Goal: Use online tool/utility: Use online tool/utility

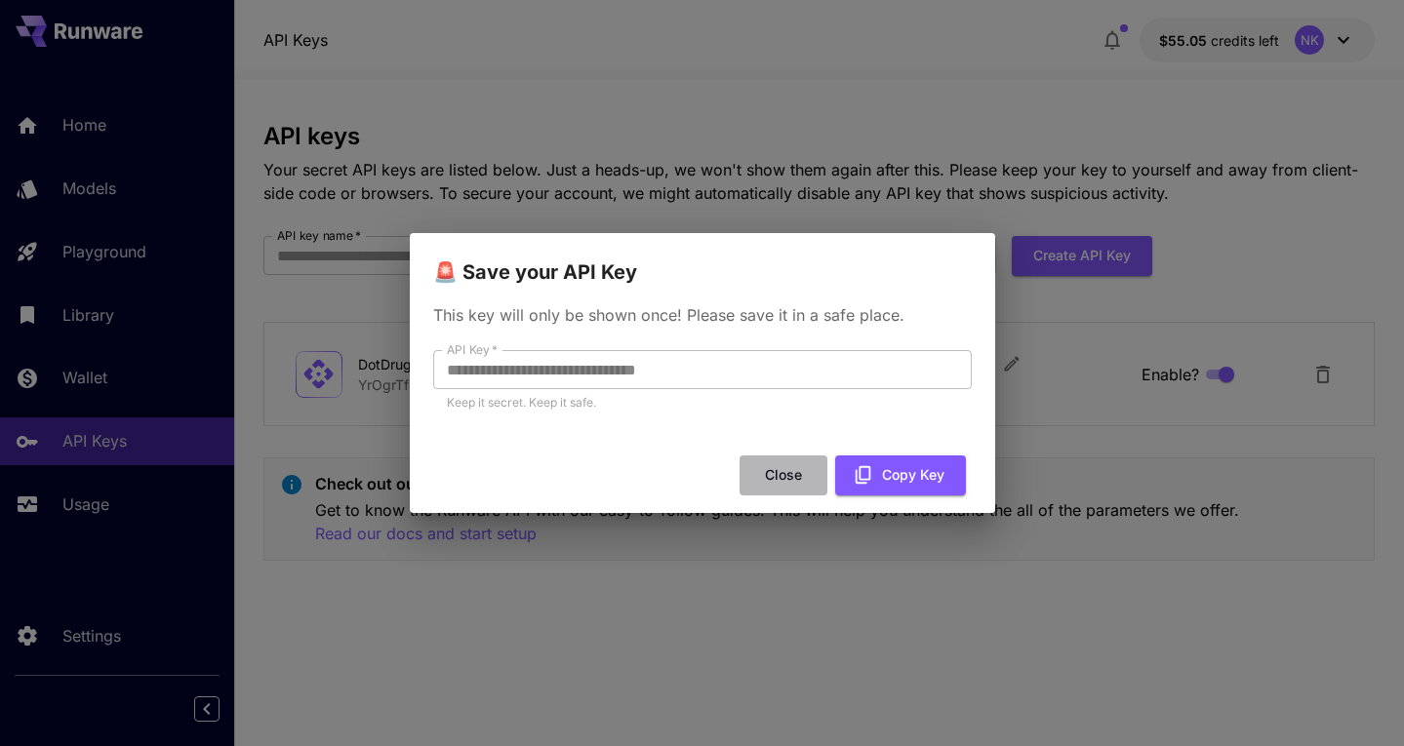
click at [781, 476] on button "Close" at bounding box center [783, 476] width 88 height 40
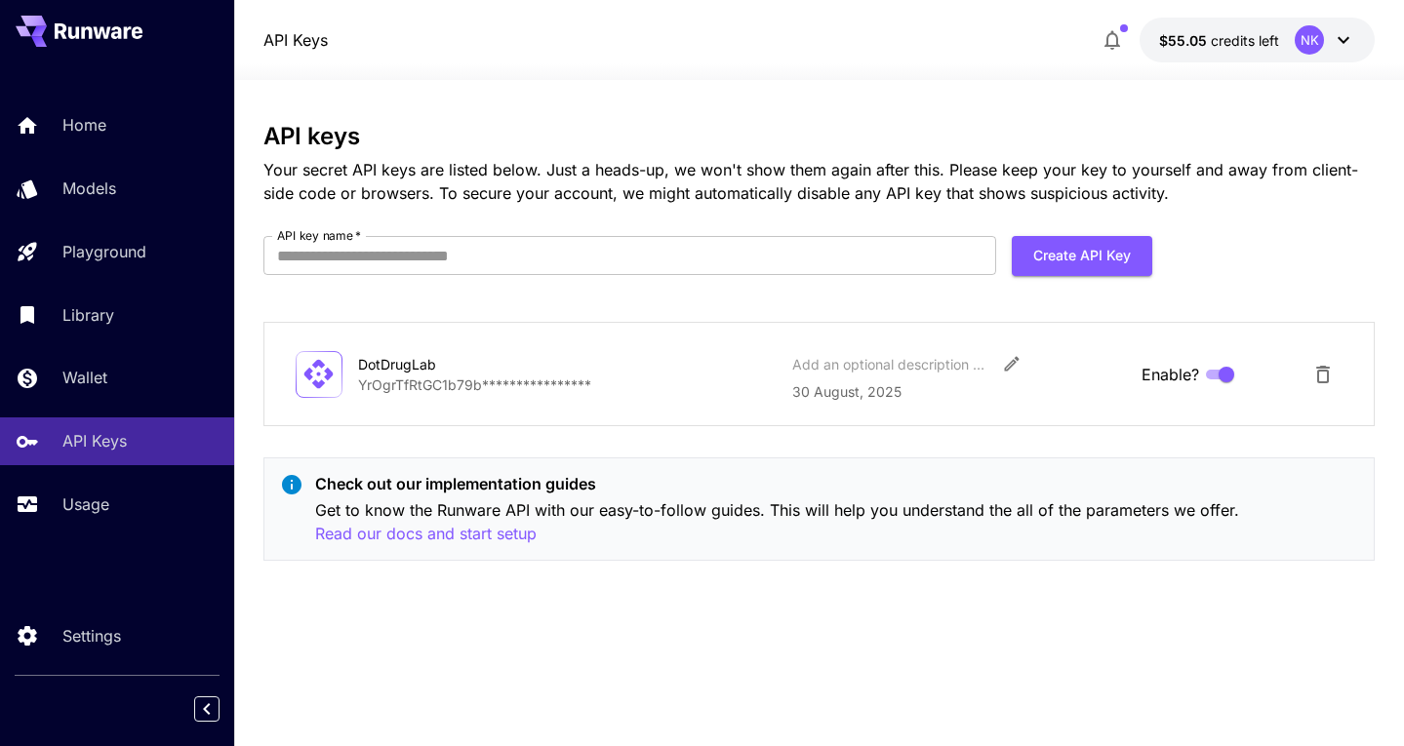
click at [1347, 33] on icon at bounding box center [1343, 39] width 23 height 23
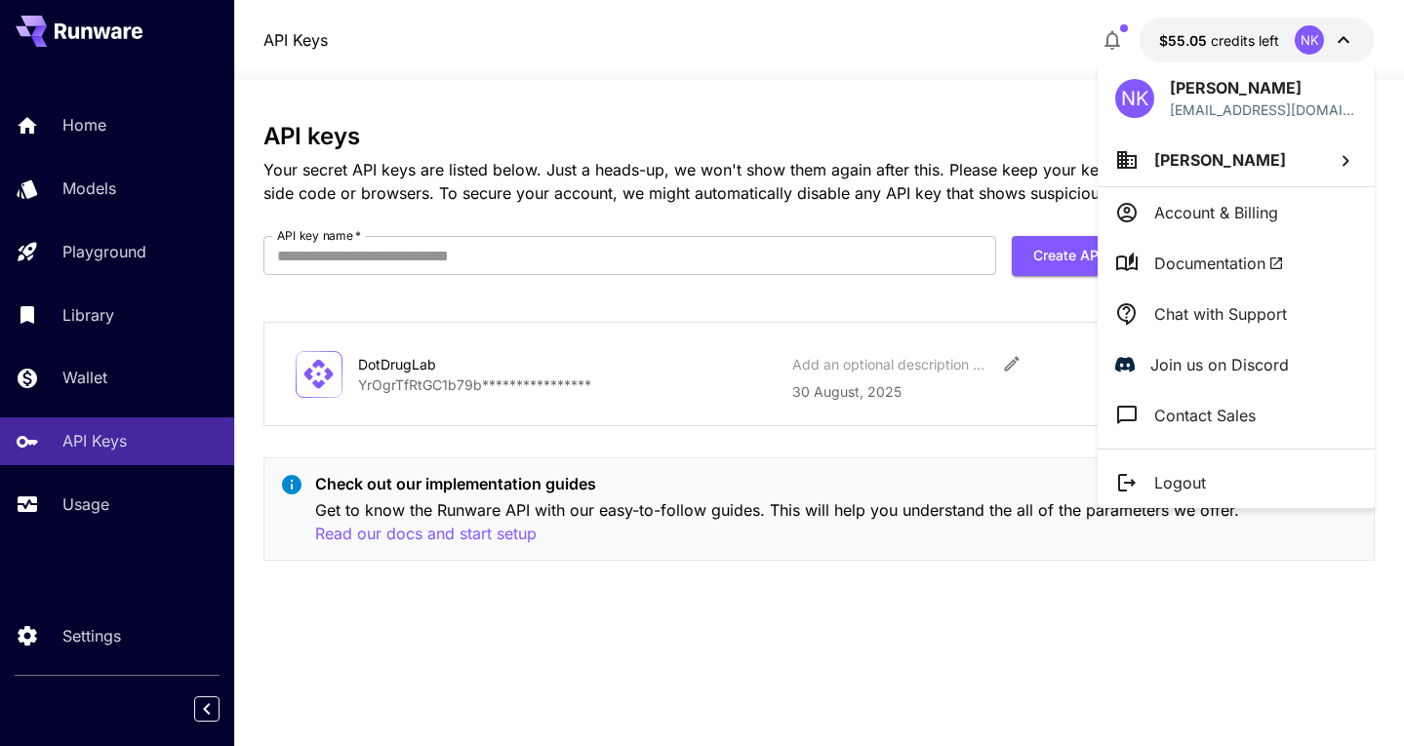
click at [1230, 222] on p "Account & Billing" at bounding box center [1216, 212] width 124 height 23
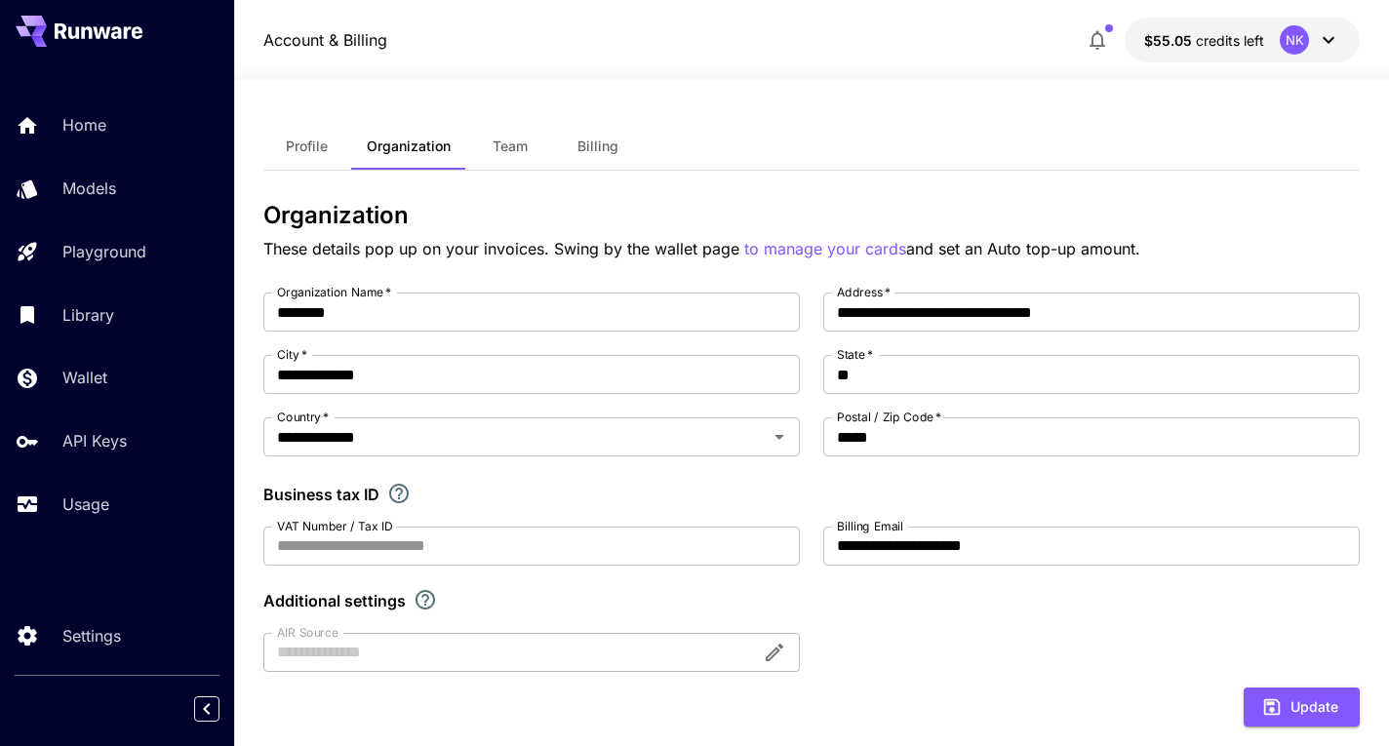
click at [594, 144] on span "Billing" at bounding box center [598, 147] width 41 height 18
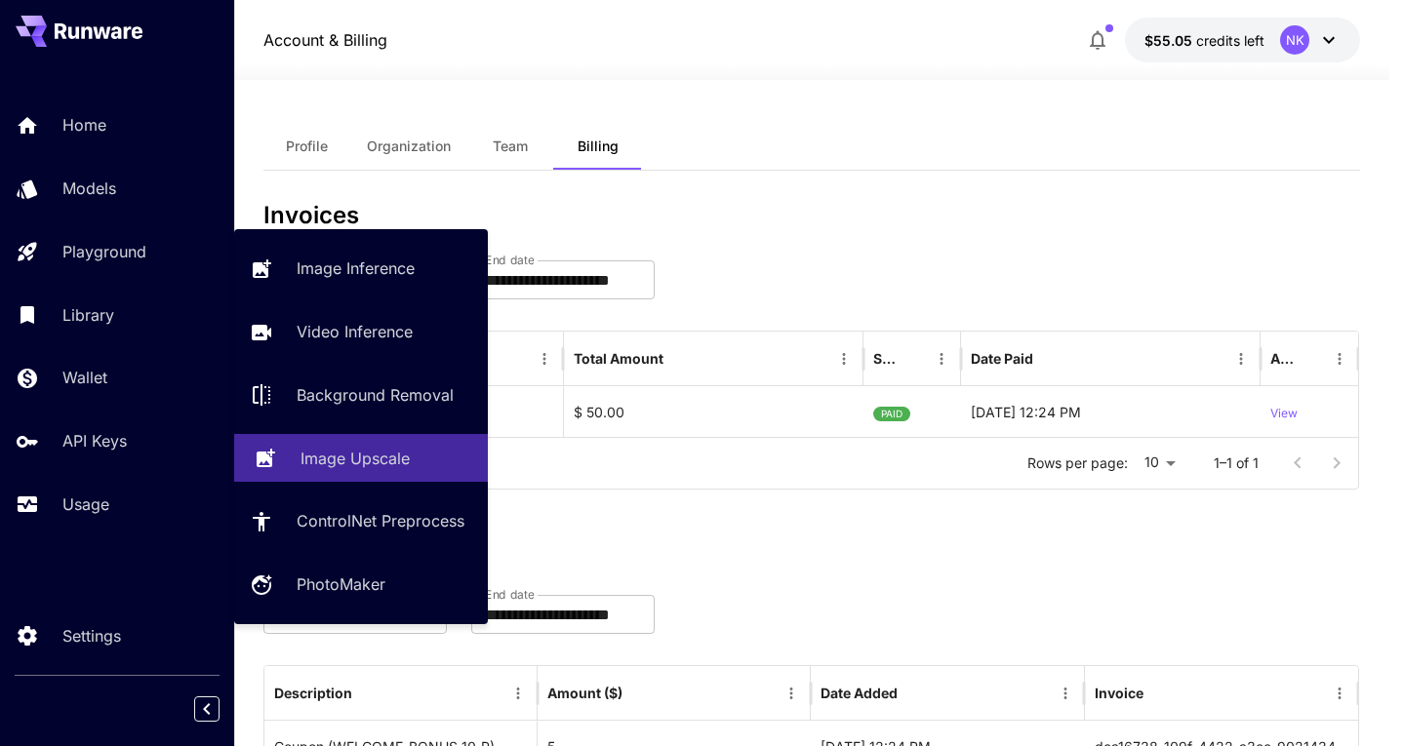
click at [346, 463] on p "Image Upscale" at bounding box center [354, 458] width 109 height 23
